Goal: Task Accomplishment & Management: Use online tool/utility

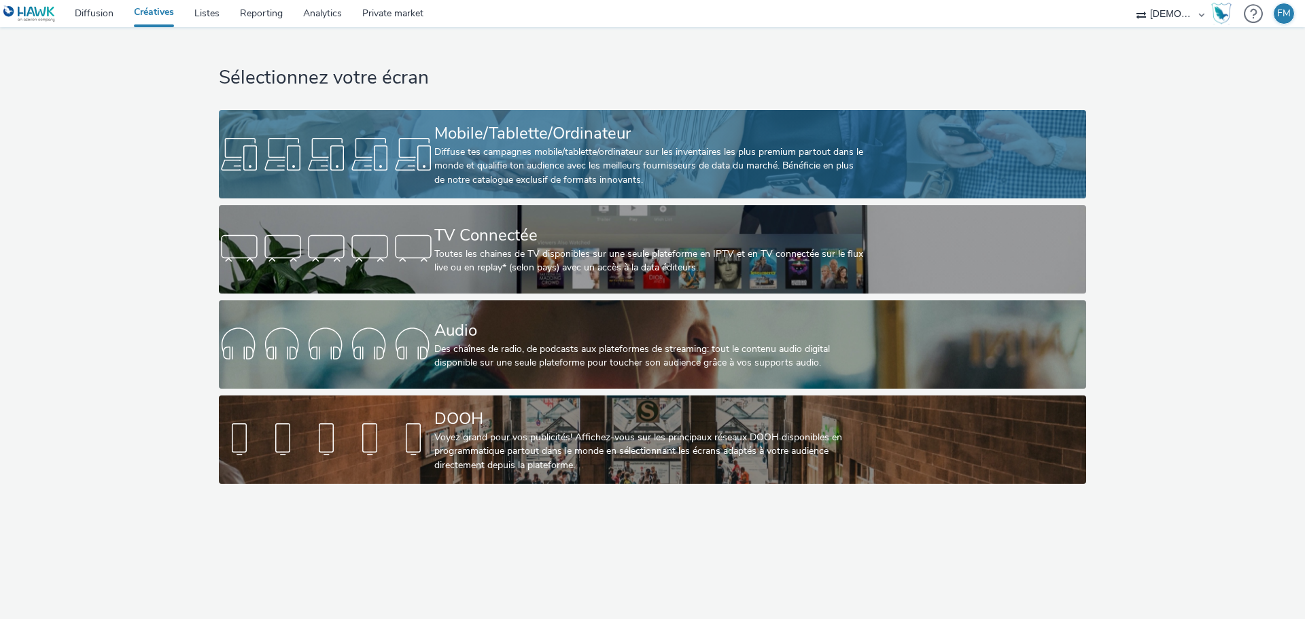
click at [599, 122] on div "Mobile/Tablette/Ordinateur" at bounding box center [649, 134] width 431 height 24
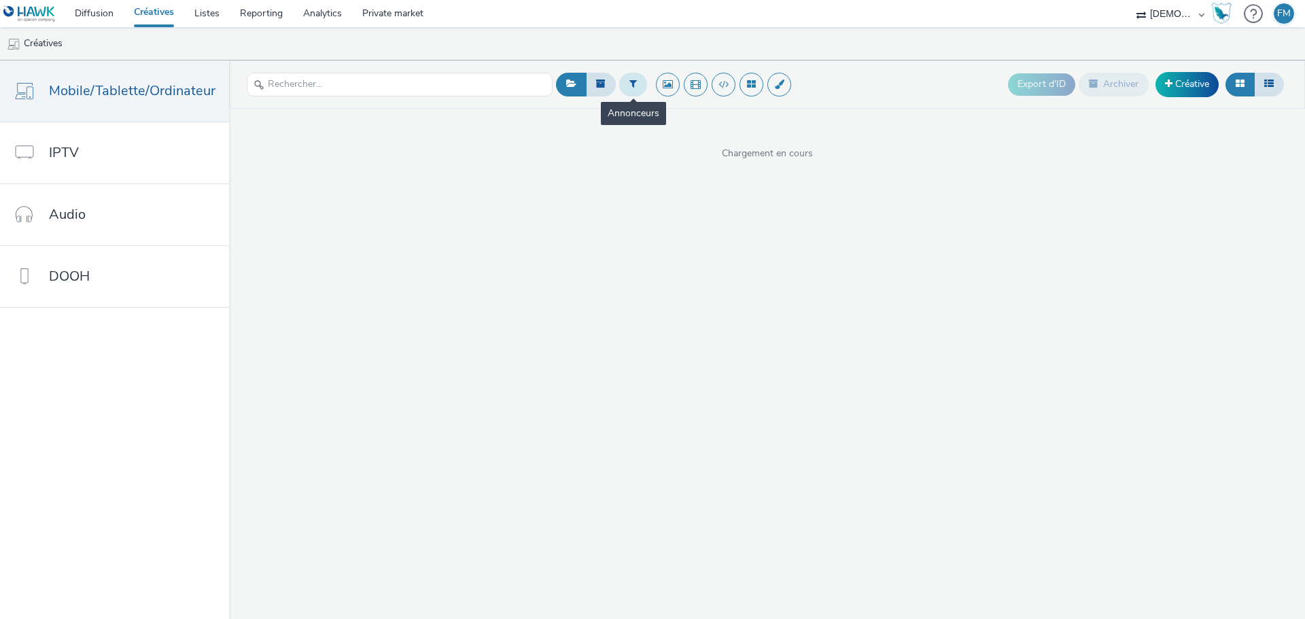
click at [629, 79] on icon at bounding box center [632, 84] width 7 height 10
click at [680, 86] on div at bounding box center [702, 90] width 96 height 16
type input "firmin"
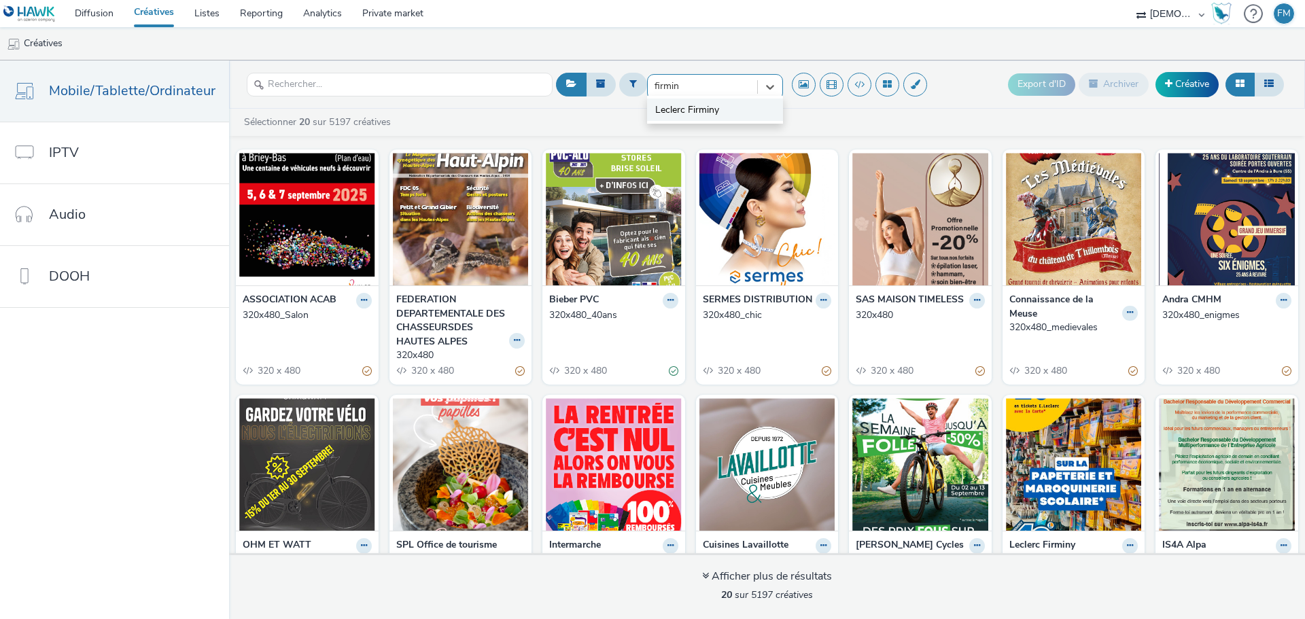
click at [724, 118] on li "Leclerc Firminy" at bounding box center [715, 110] width 136 height 22
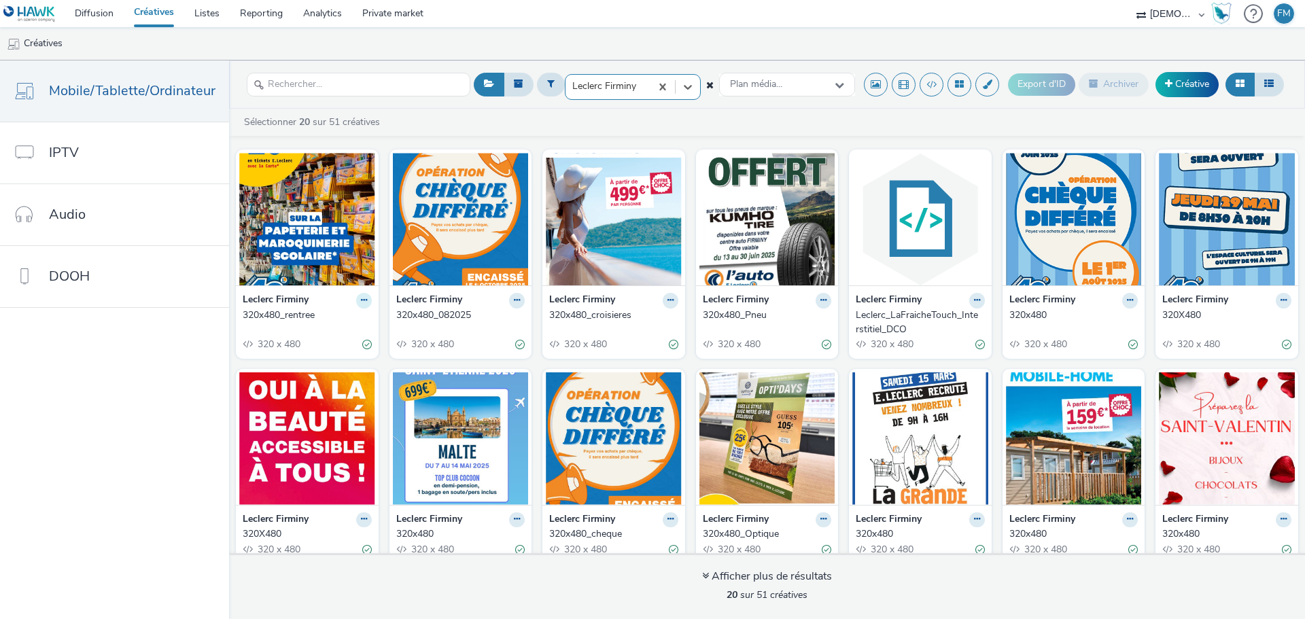
click at [361, 302] on icon at bounding box center [364, 300] width 6 height 8
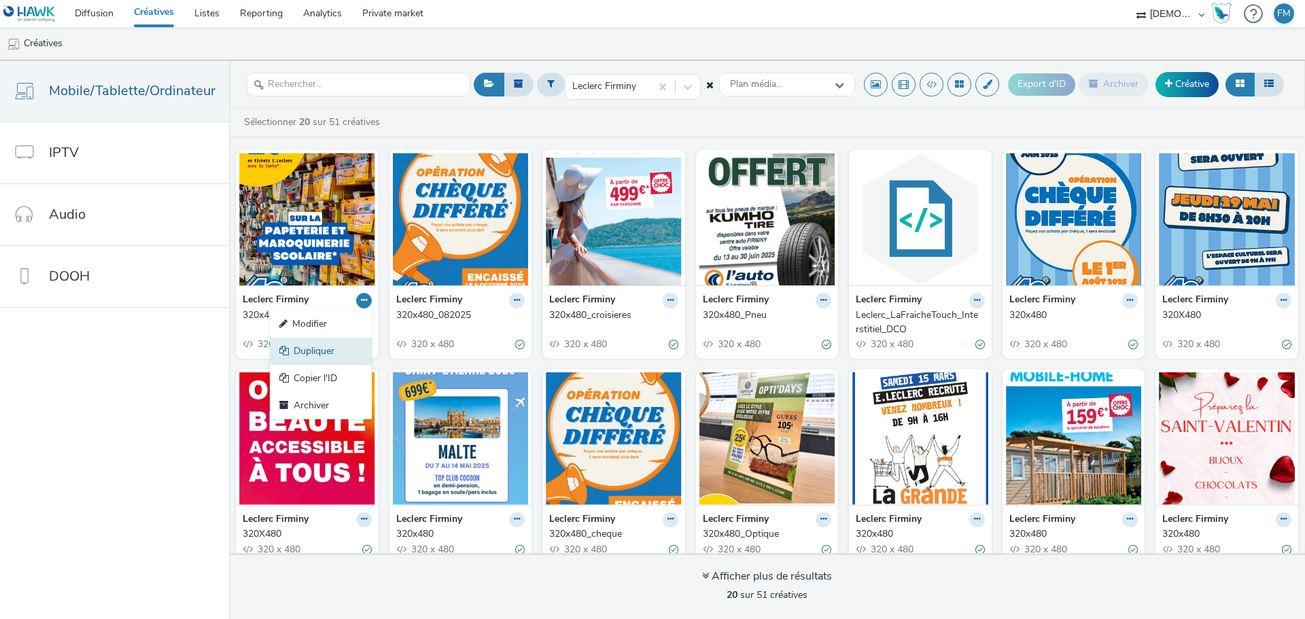
click at [331, 363] on link "Dupliquer" at bounding box center [321, 351] width 102 height 27
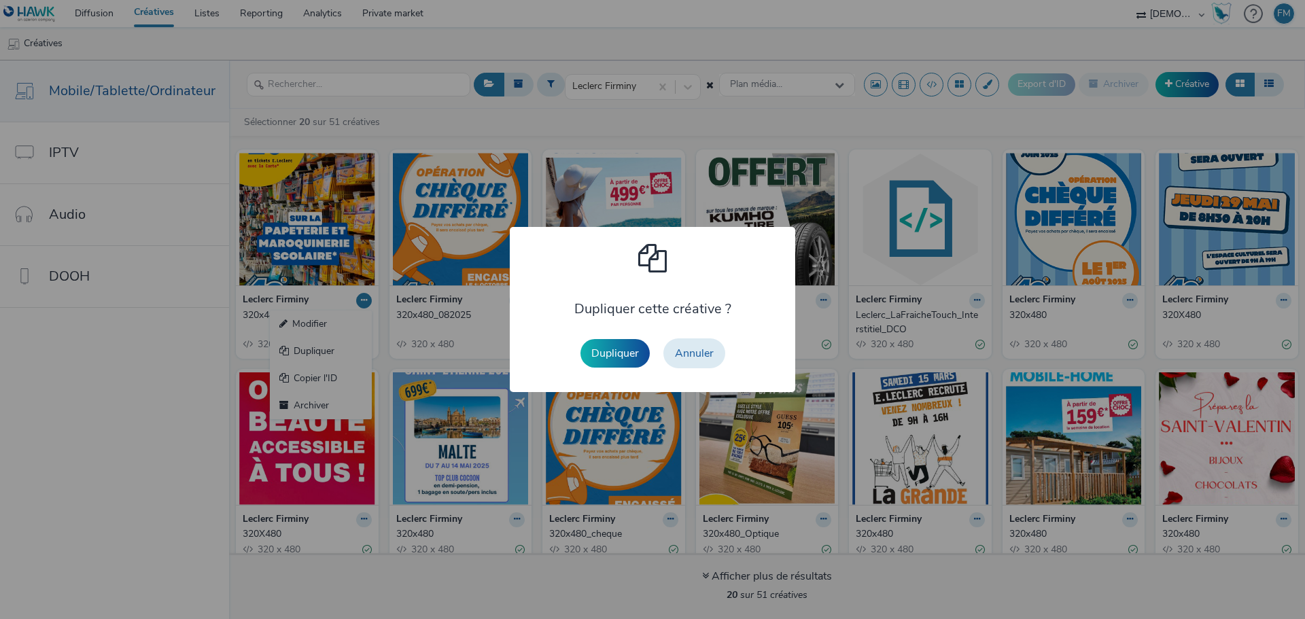
click at [613, 368] on div "Dupliquer Annuler" at bounding box center [652, 353] width 158 height 43
click at [612, 365] on button "Dupliquer" at bounding box center [614, 353] width 69 height 29
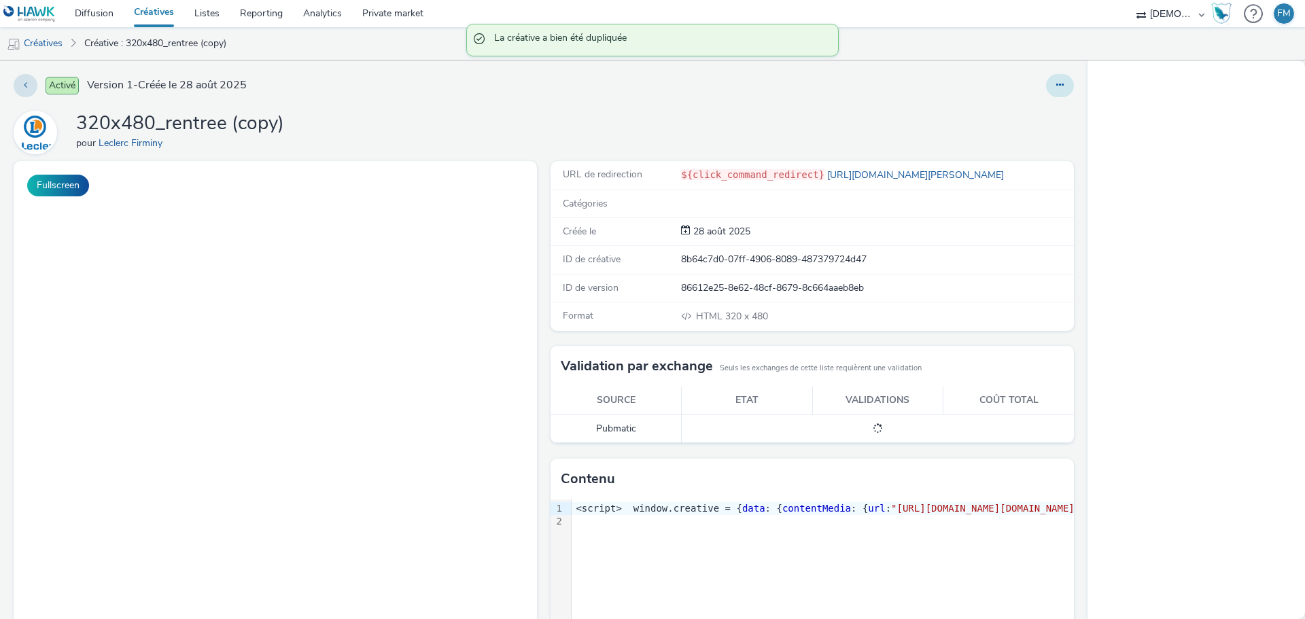
click at [1049, 92] on button at bounding box center [1060, 85] width 28 height 23
click at [1038, 112] on link "Modifier" at bounding box center [1023, 112] width 102 height 27
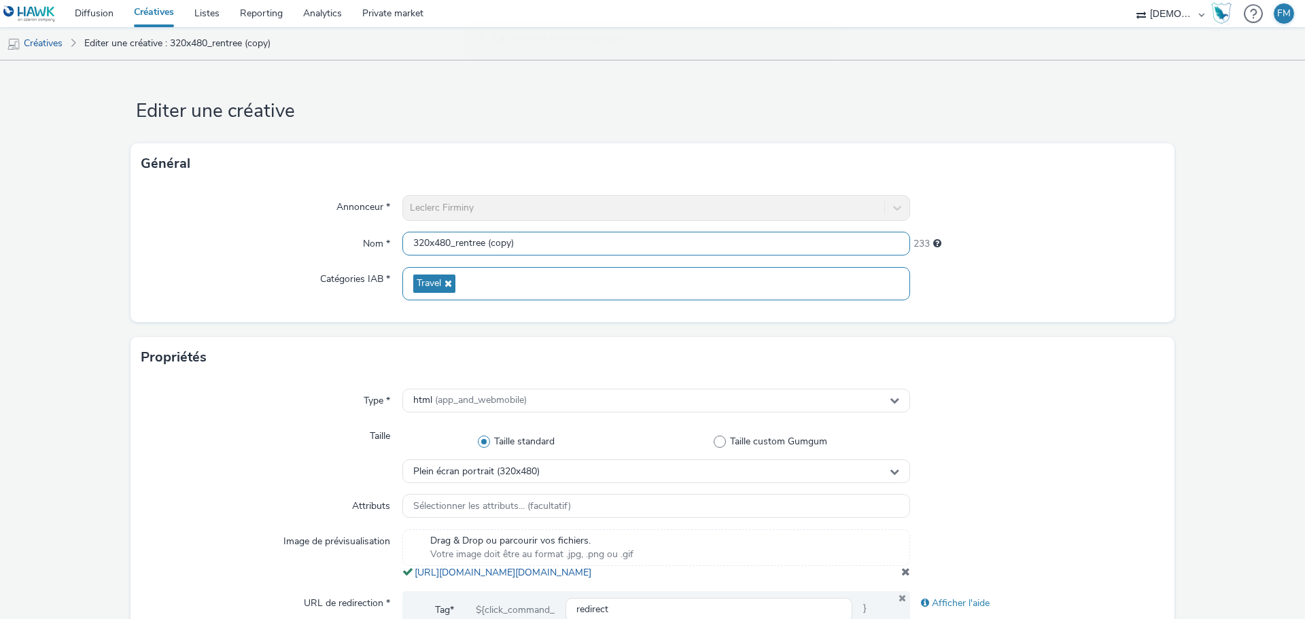
drag, startPoint x: 450, startPoint y: 245, endPoint x: 841, endPoint y: 271, distance: 390.9
click at [841, 271] on div "Annonceur * Leclerc Firminy Nom * 320x480_rentree (copy) 233 Catégories IAB * T…" at bounding box center [652, 253] width 1044 height 138
type input "320x480"
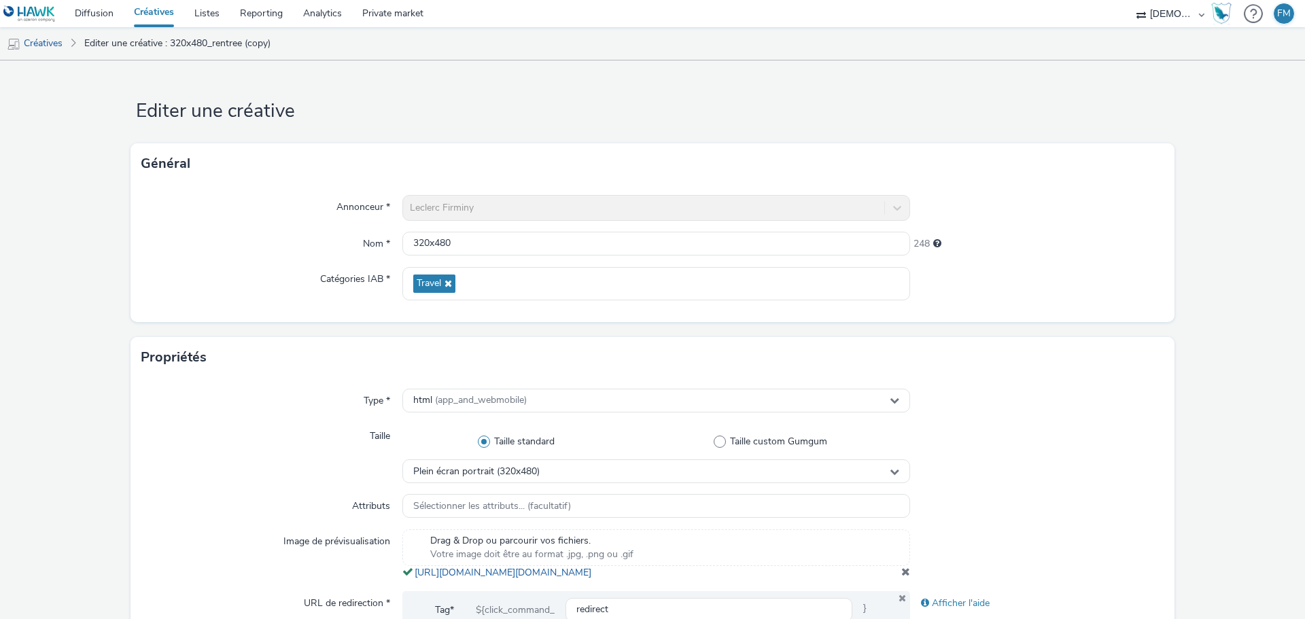
click at [1148, 257] on div "Annonceur * Leclerc Firminy Nom * 320x480 248 Catégories IAB * Travel" at bounding box center [652, 253] width 1044 height 138
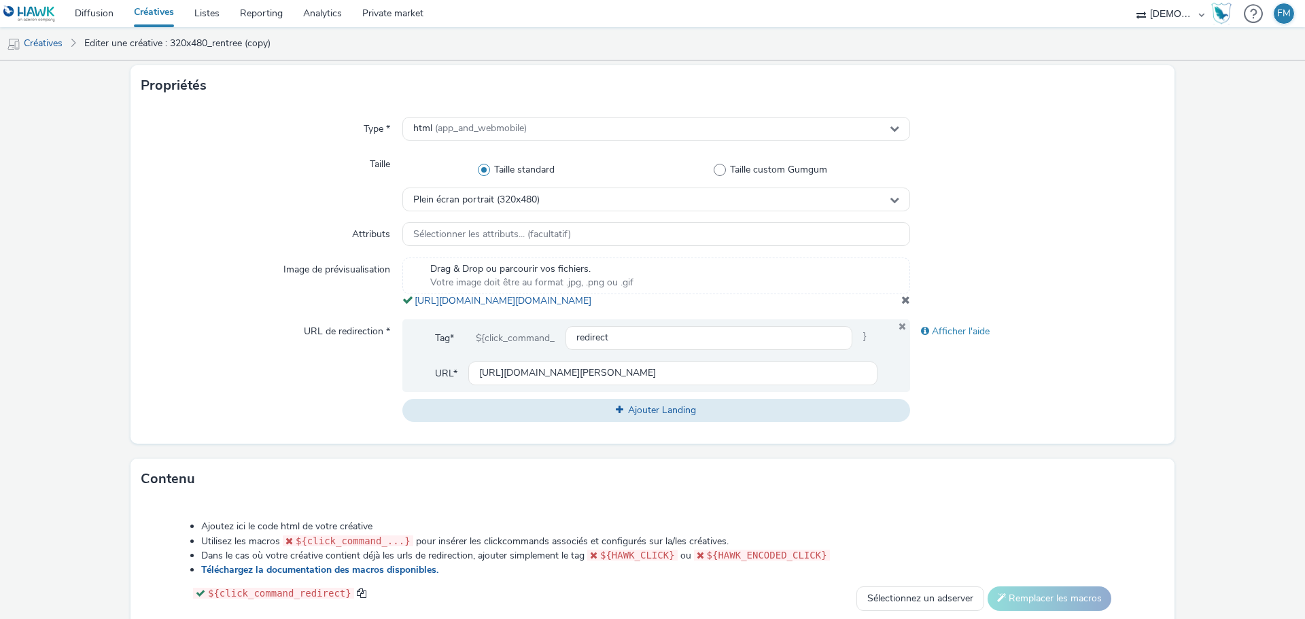
click at [901, 305] on span at bounding box center [905, 299] width 9 height 11
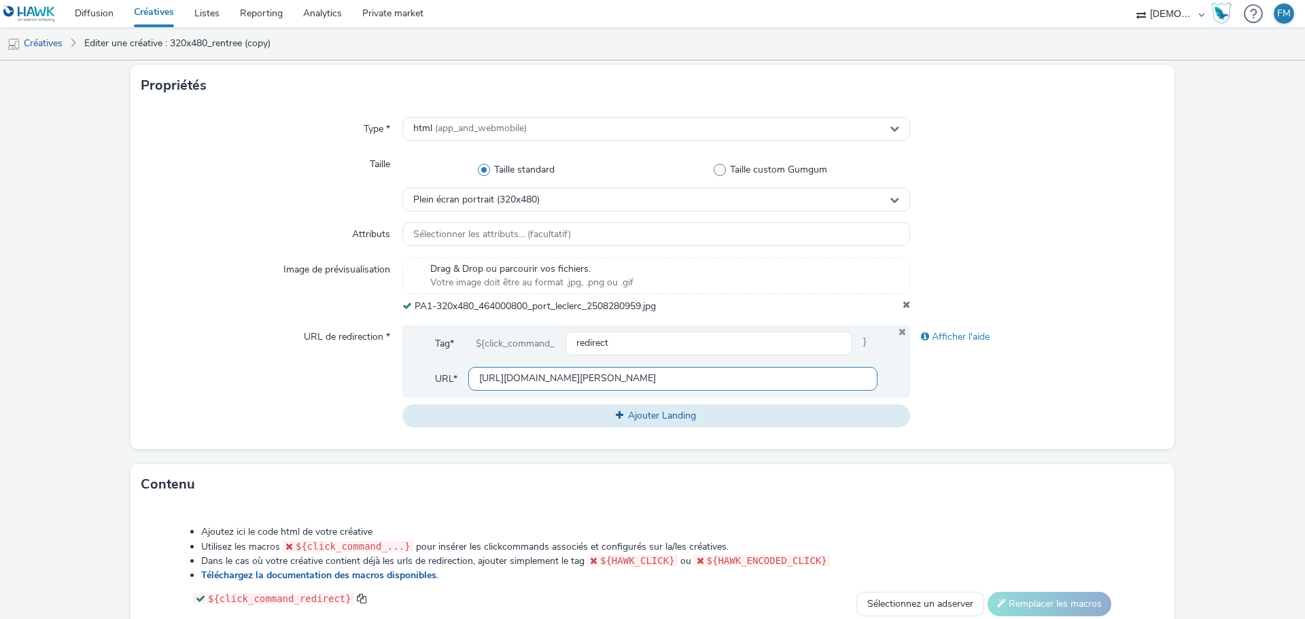
click at [819, 370] on input "[URL][DOMAIN_NAME][PERSON_NAME]" at bounding box center [672, 379] width 409 height 24
paste input "[DOMAIN_NAME][URL]"
type input "[URL][DOMAIN_NAME]"
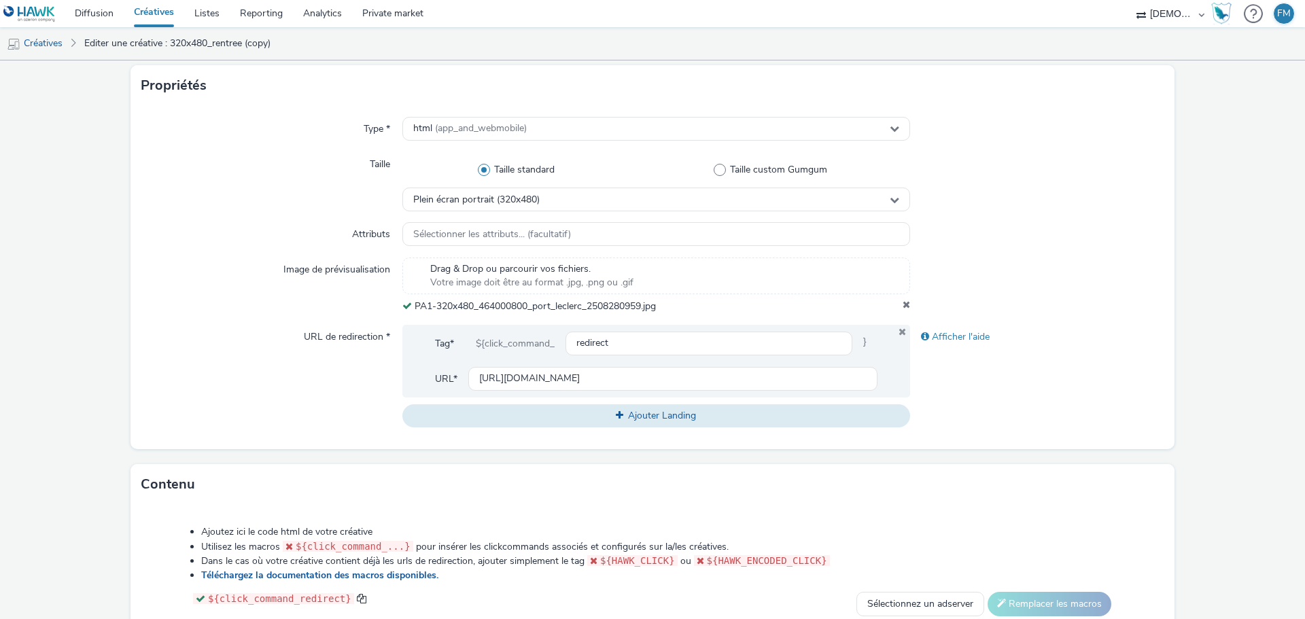
click at [1197, 389] on form "Editer une créative Général Annonceur * Leclerc Firminy Nom * 320x480 248 Catég…" at bounding box center [652, 356] width 1305 height 1134
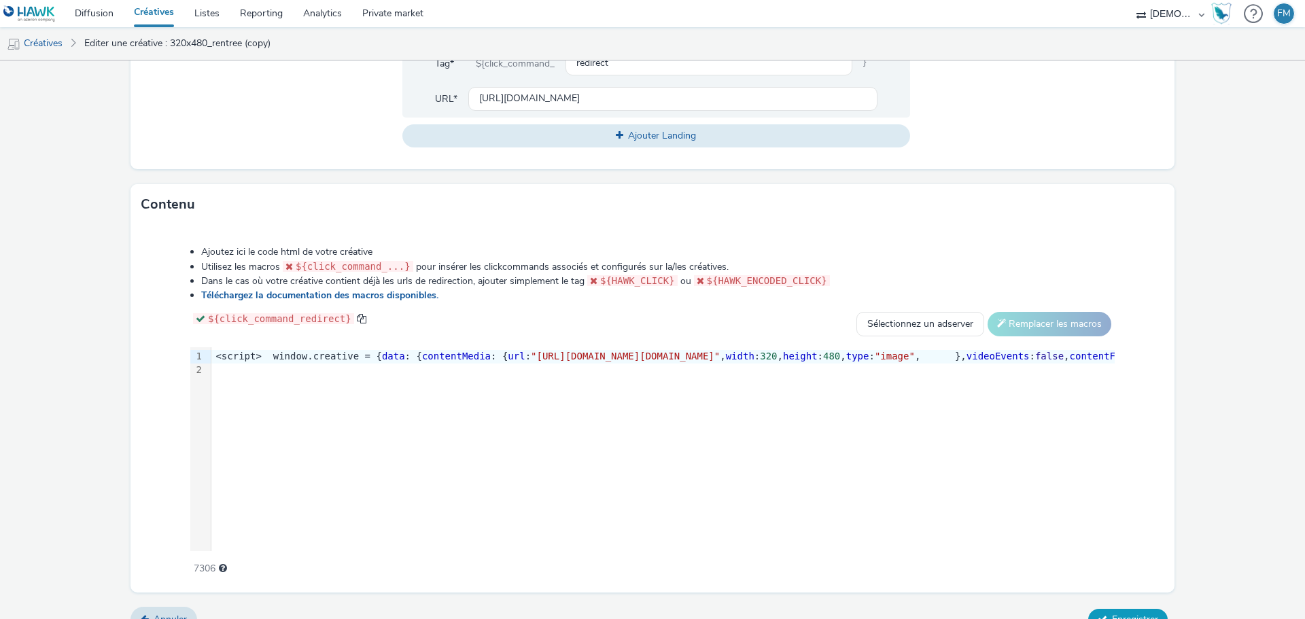
scroll to position [574, 0]
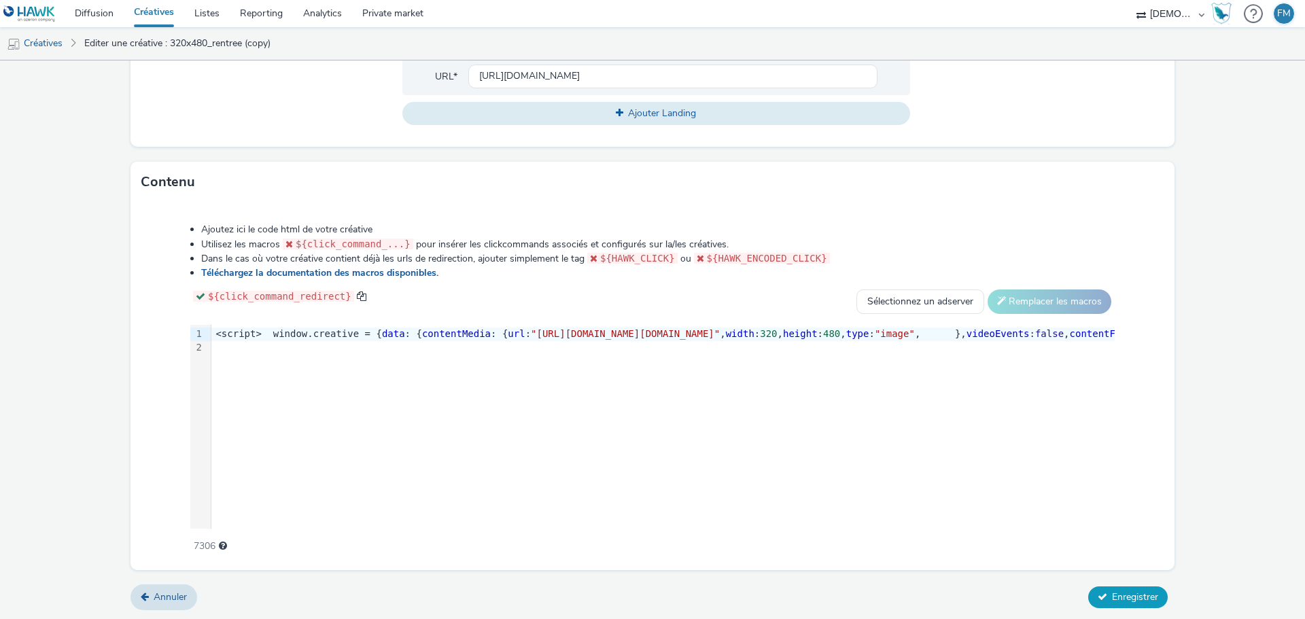
click at [1112, 594] on span "Enregistrer" at bounding box center [1135, 596] width 46 height 13
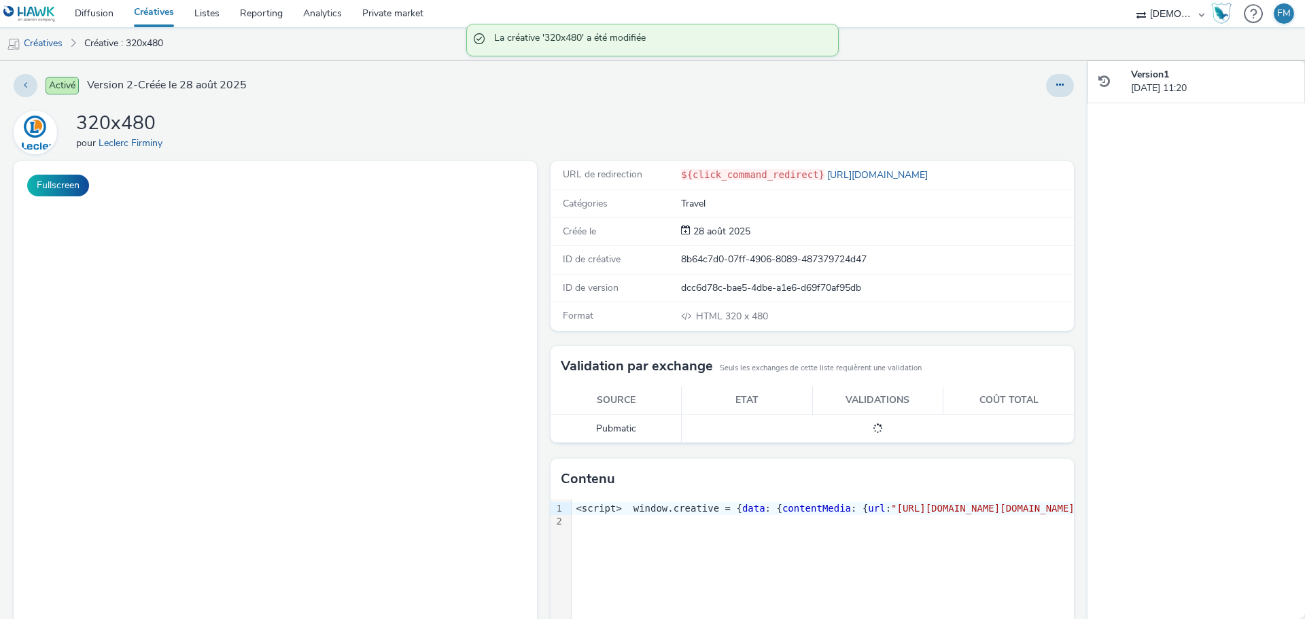
click at [1041, 73] on div "Activé Version 2 - Créée le [DATE] 320x480 pour Leclerc Firminy Fullscreen URL …" at bounding box center [543, 339] width 1087 height 559
click at [1046, 79] on button at bounding box center [1060, 85] width 28 height 23
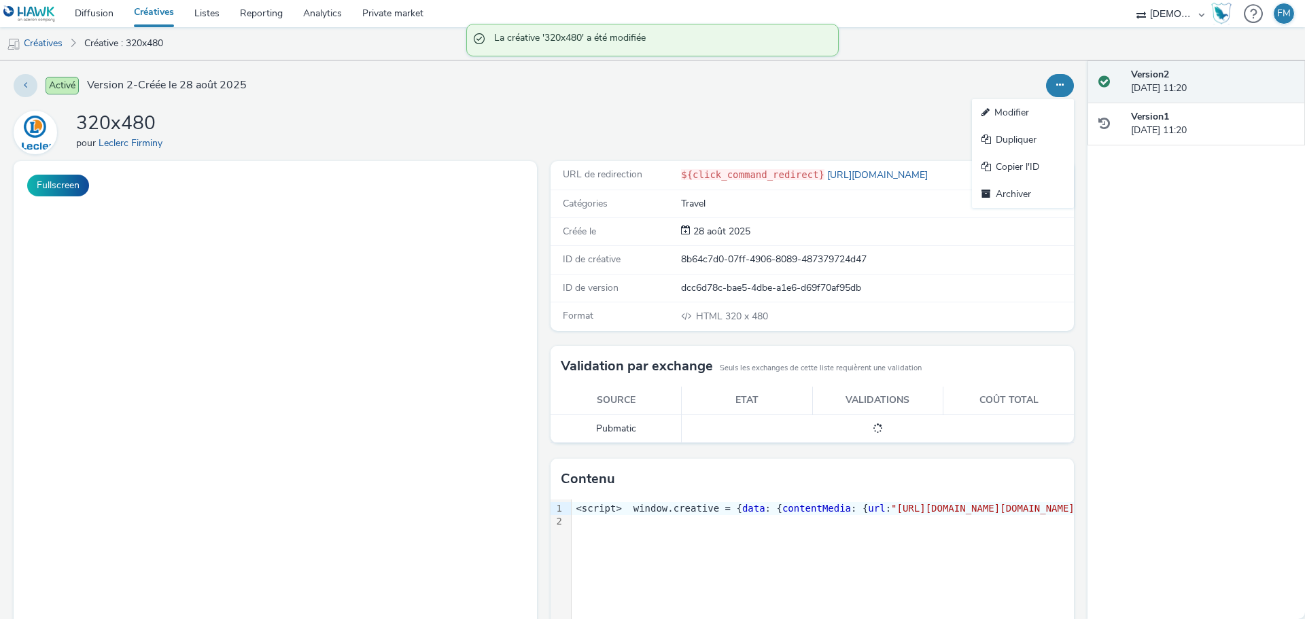
click at [1026, 109] on link "Modifier" at bounding box center [1023, 112] width 102 height 27
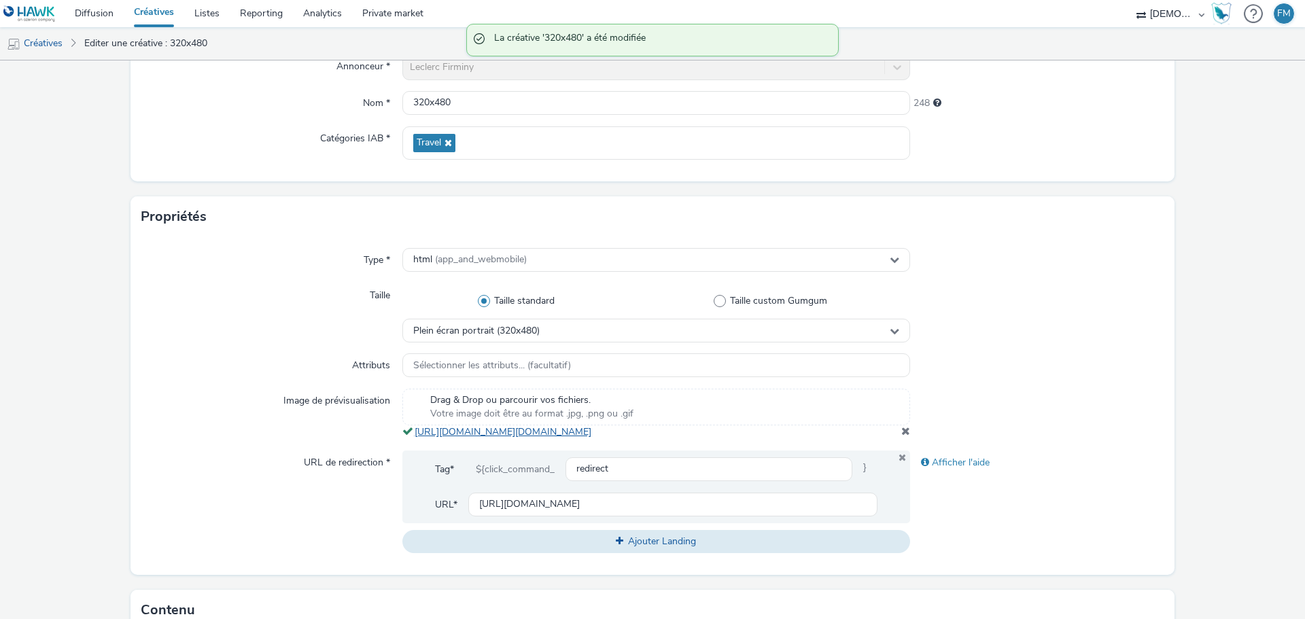
scroll to position [204, 0]
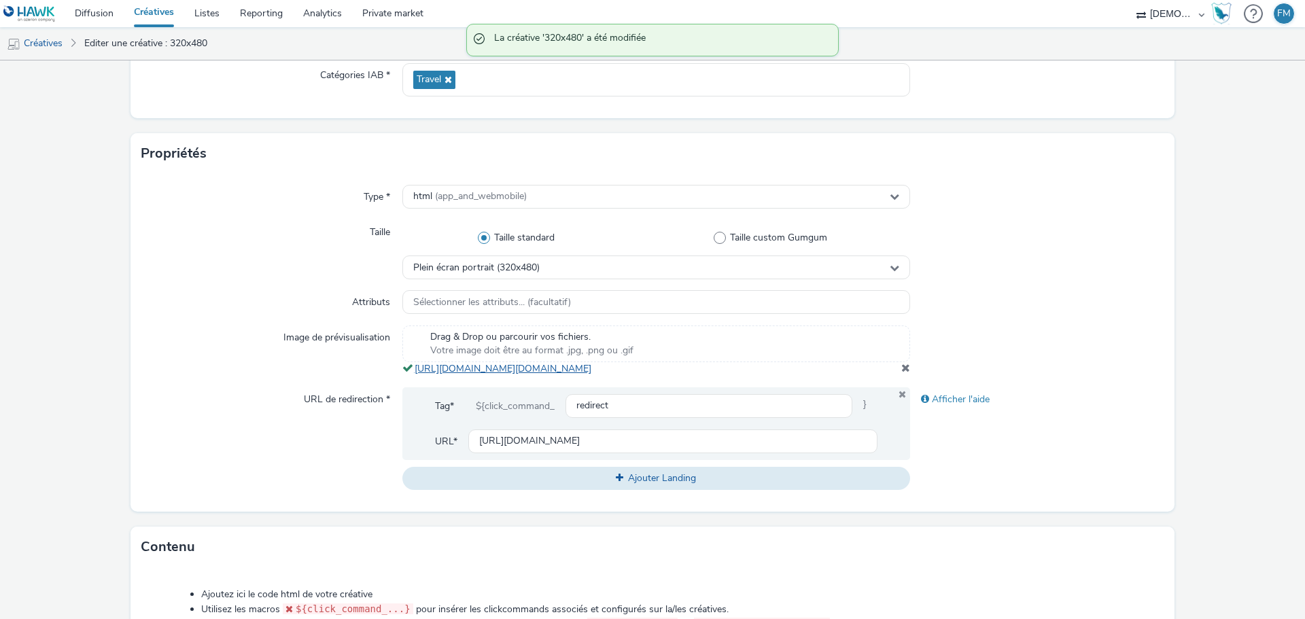
click at [540, 367] on link "[URL][DOMAIN_NAME][DOMAIN_NAME]" at bounding box center [505, 368] width 182 height 13
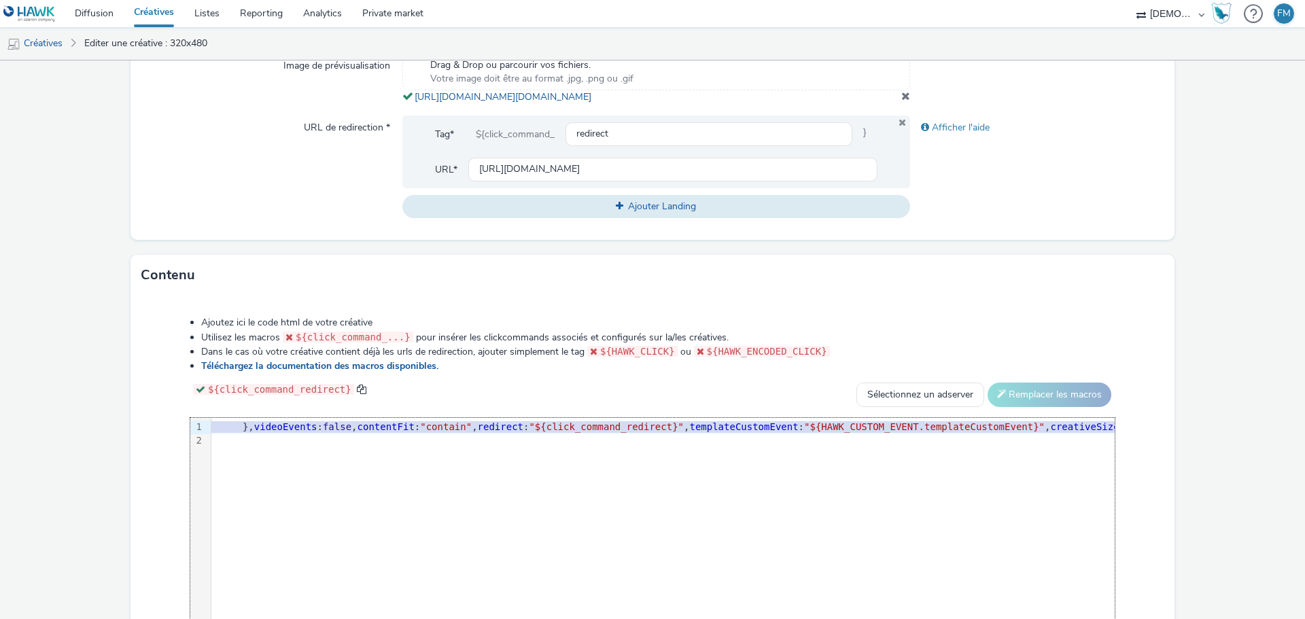
scroll to position [0, 754]
drag, startPoint x: 648, startPoint y: 441, endPoint x: 728, endPoint y: 440, distance: 79.5
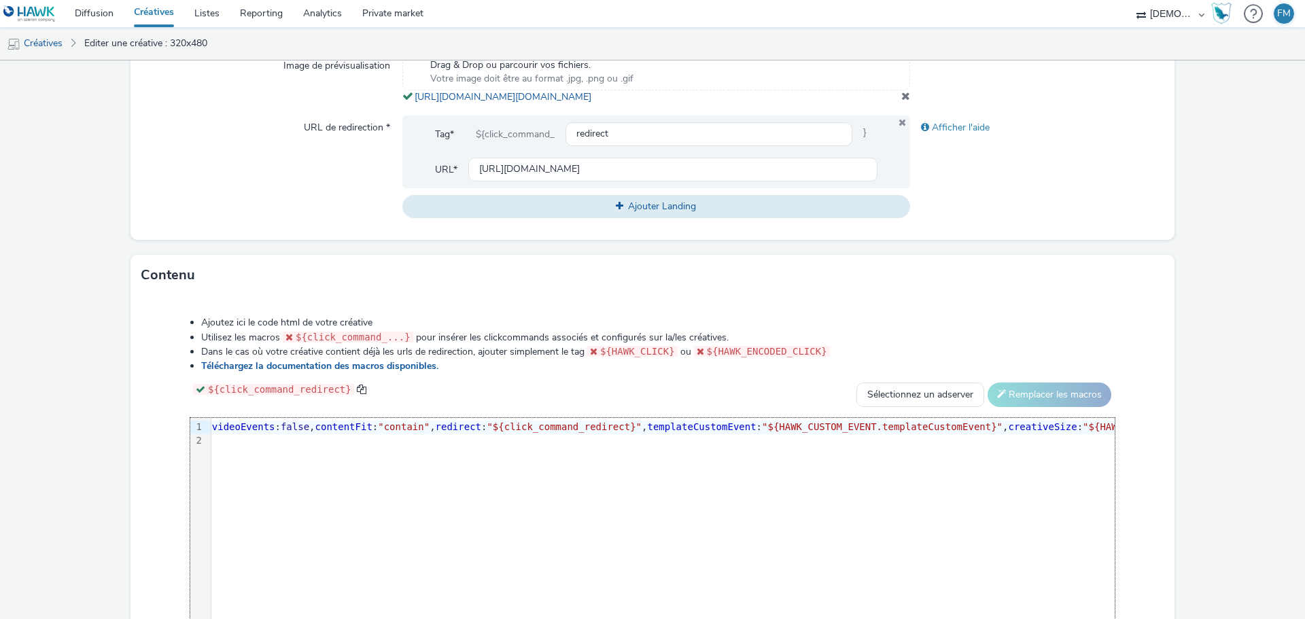
click at [1244, 432] on form "Editer une créative Général Annonceur * Leclerc Firminy Nom * 320x480 248 Catég…" at bounding box center [652, 149] width 1305 height 1129
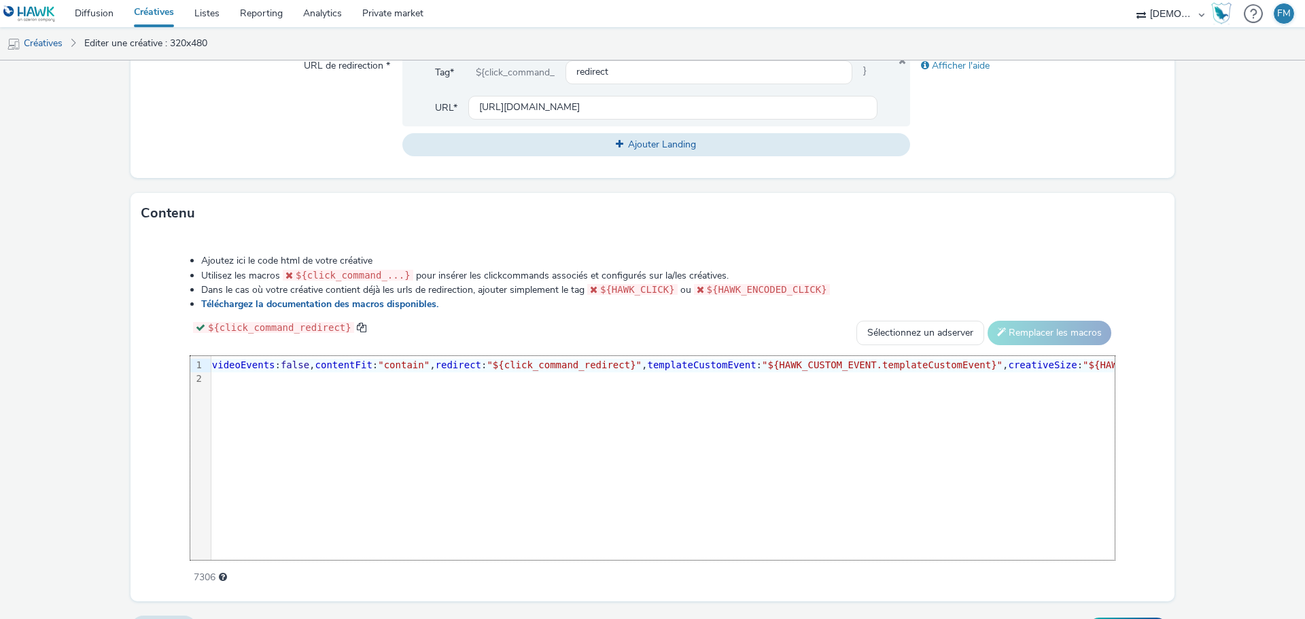
scroll to position [582, 0]
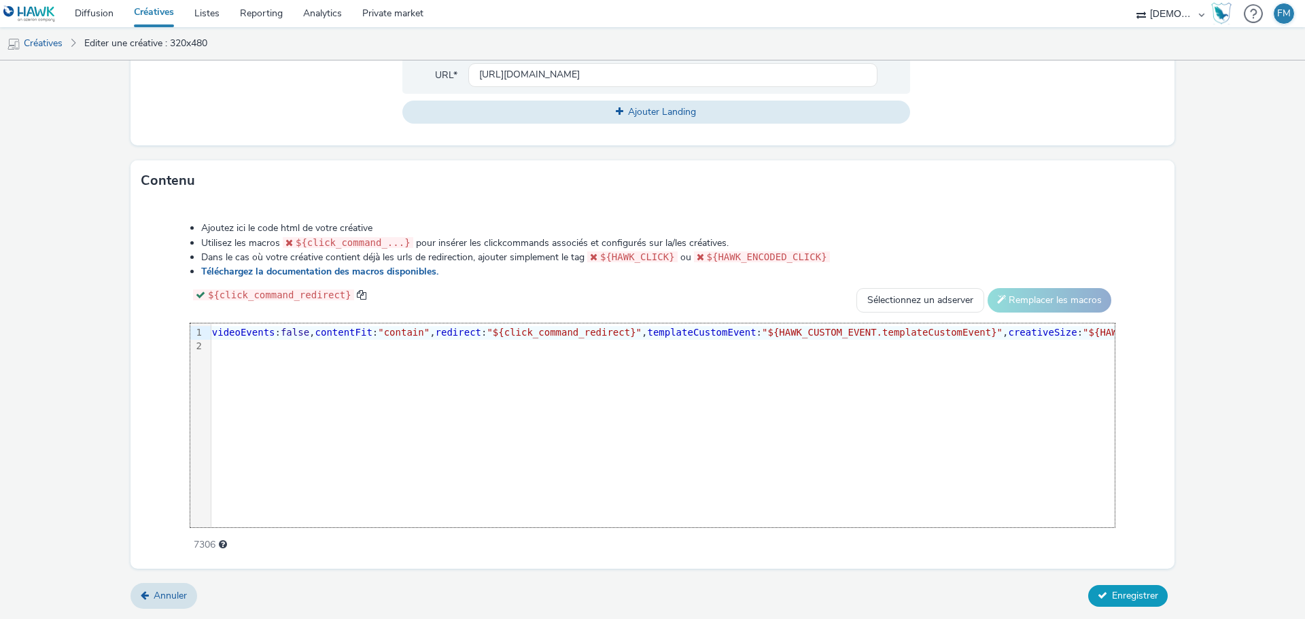
click at [1125, 605] on button "Enregistrer" at bounding box center [1127, 596] width 79 height 22
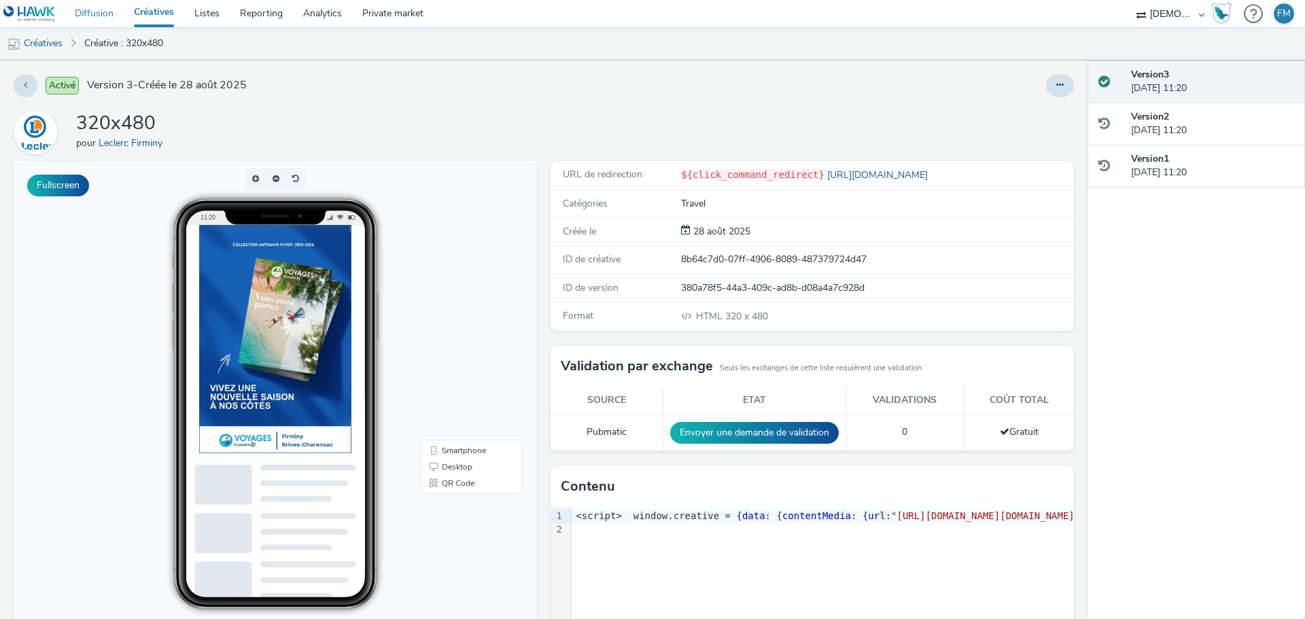
click at [90, 14] on link "Diffusion" at bounding box center [94, 13] width 59 height 27
